Goal: Task Accomplishment & Management: Manage account settings

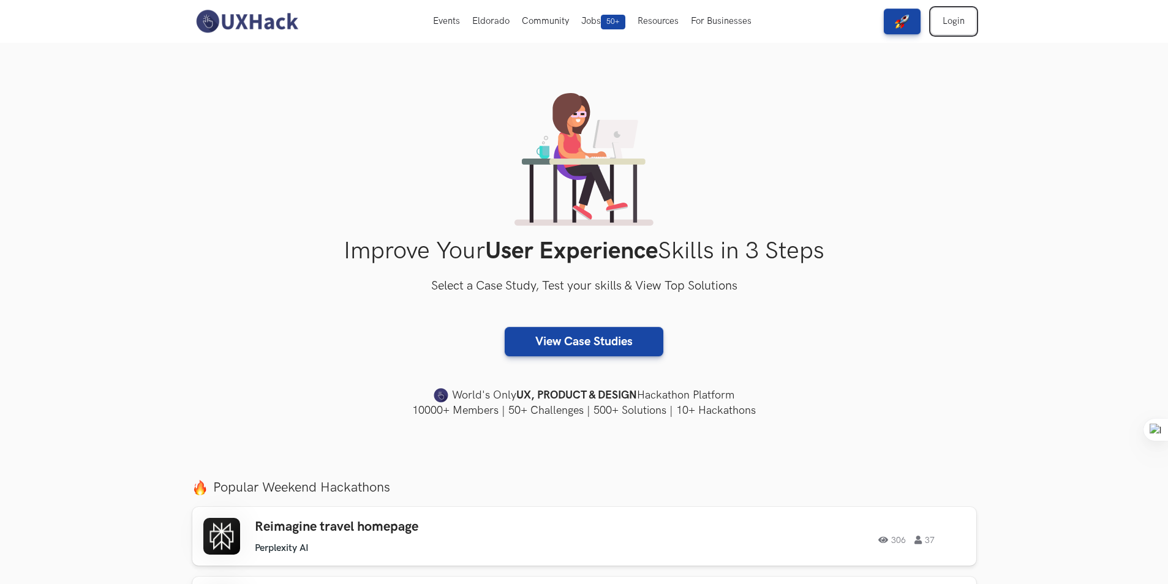
click at [946, 28] on link "Login" at bounding box center [953, 22] width 44 height 26
click at [949, 20] on link "Login" at bounding box center [953, 22] width 44 height 26
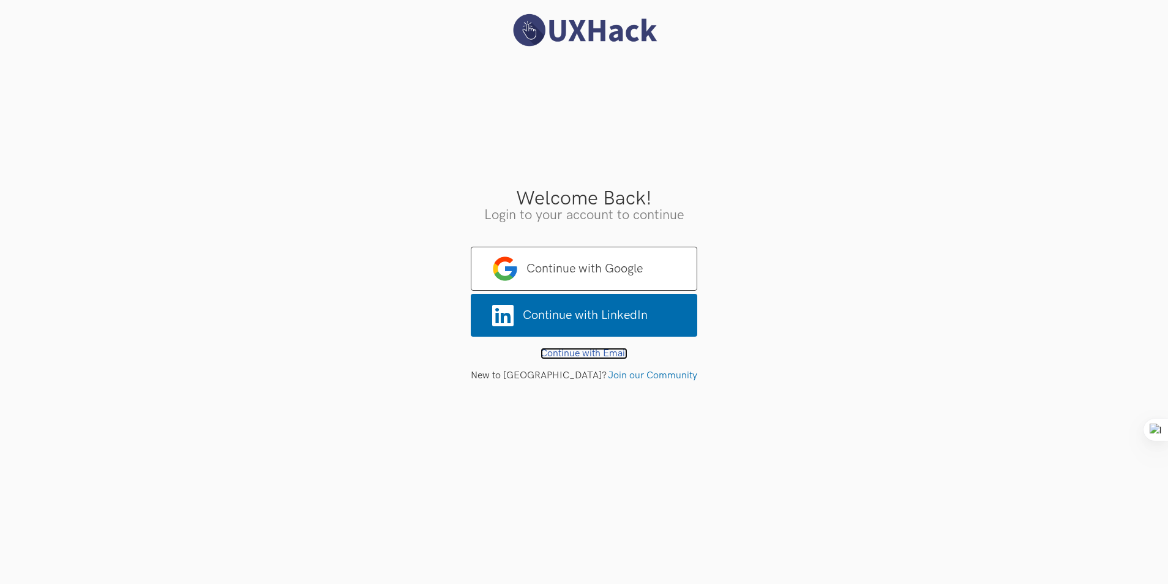
click at [600, 356] on link "Continue with Email" at bounding box center [584, 354] width 87 height 12
click at [562, 352] on link "Continue with Email" at bounding box center [584, 354] width 87 height 12
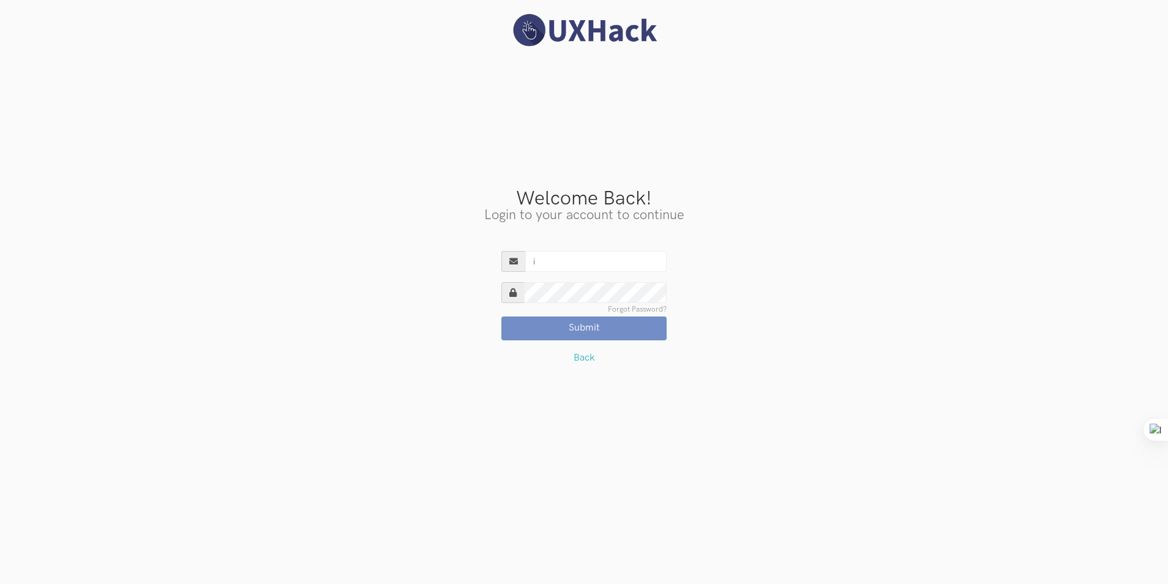
type input "[EMAIL_ADDRESS][DOMAIN_NAME]"
click at [502, 317] on button "Submit" at bounding box center [584, 328] width 165 height 23
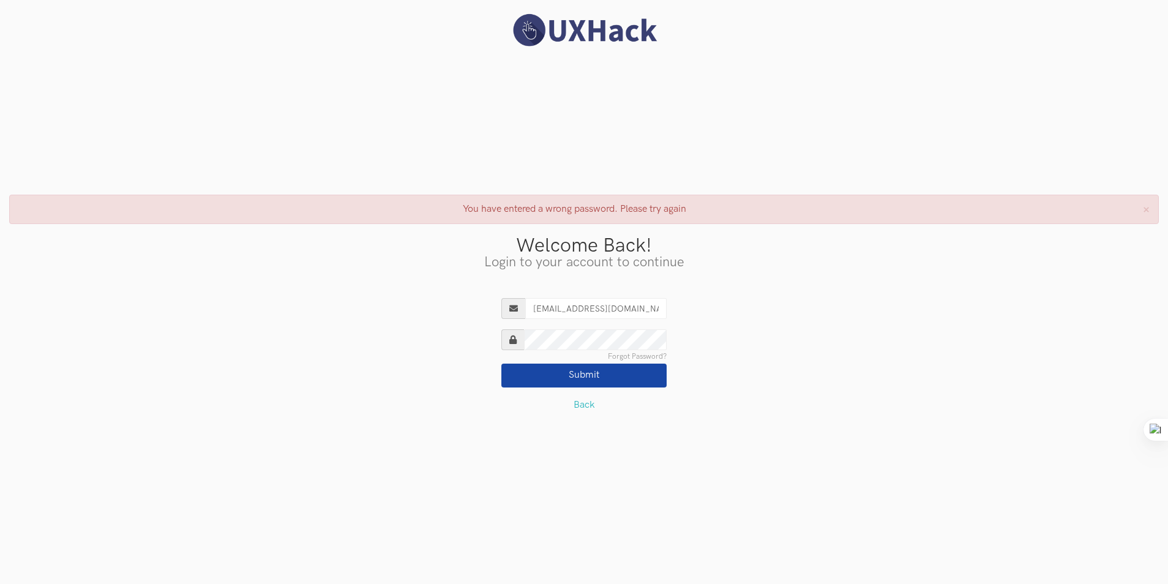
click at [617, 378] on button "Submit" at bounding box center [584, 375] width 165 height 23
click at [661, 353] on label "Forgot Password?" at bounding box center [584, 344] width 165 height 31
click at [661, 353] on link "Forgot Password?" at bounding box center [637, 356] width 59 height 7
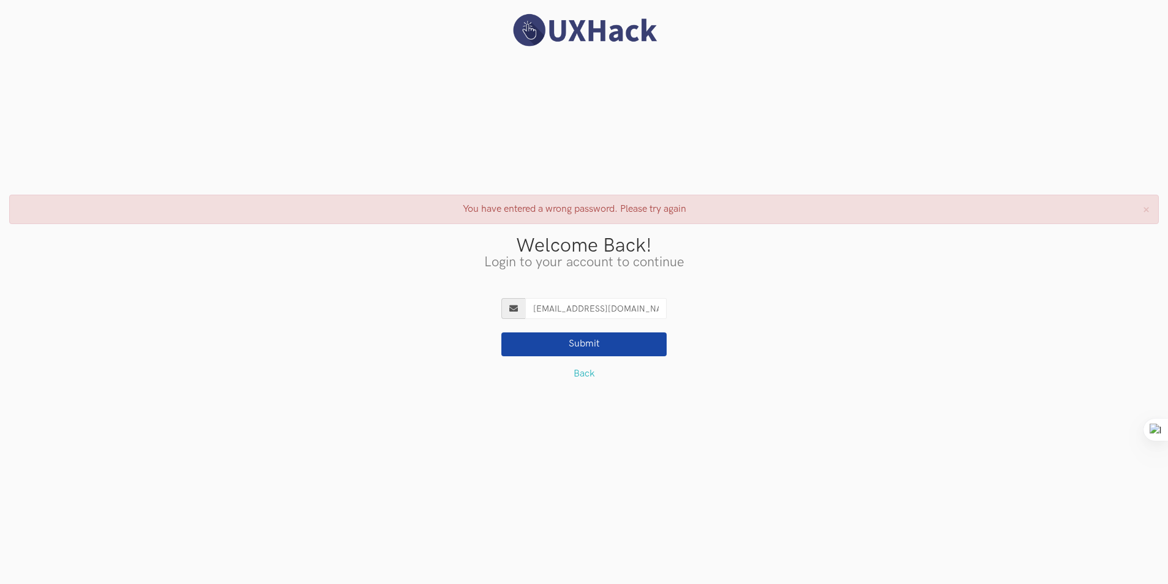
click at [633, 351] on button "Submit" at bounding box center [584, 344] width 165 height 23
